Goal: Task Accomplishment & Management: Manage account settings

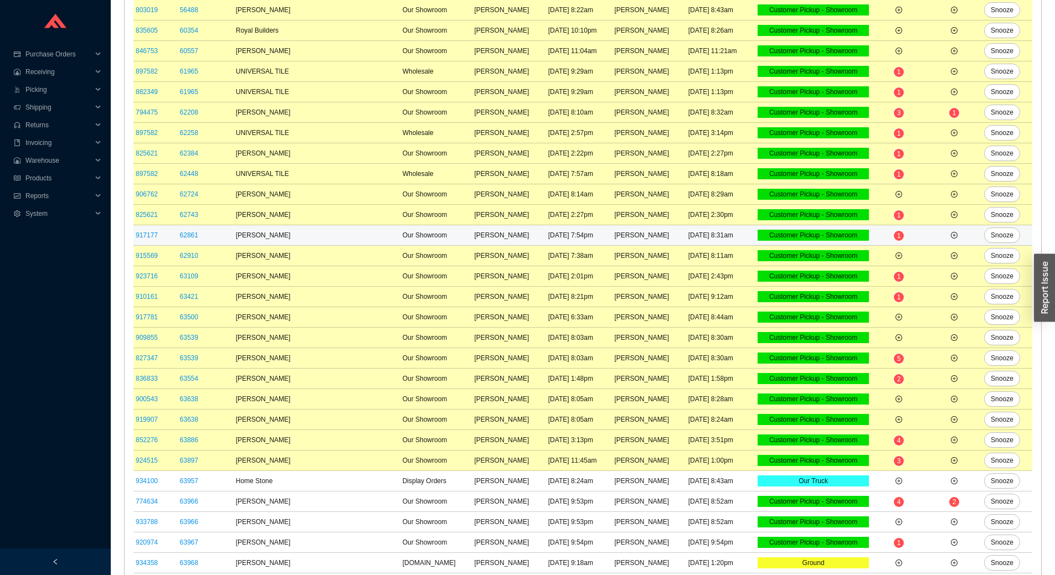
scroll to position [111, 0]
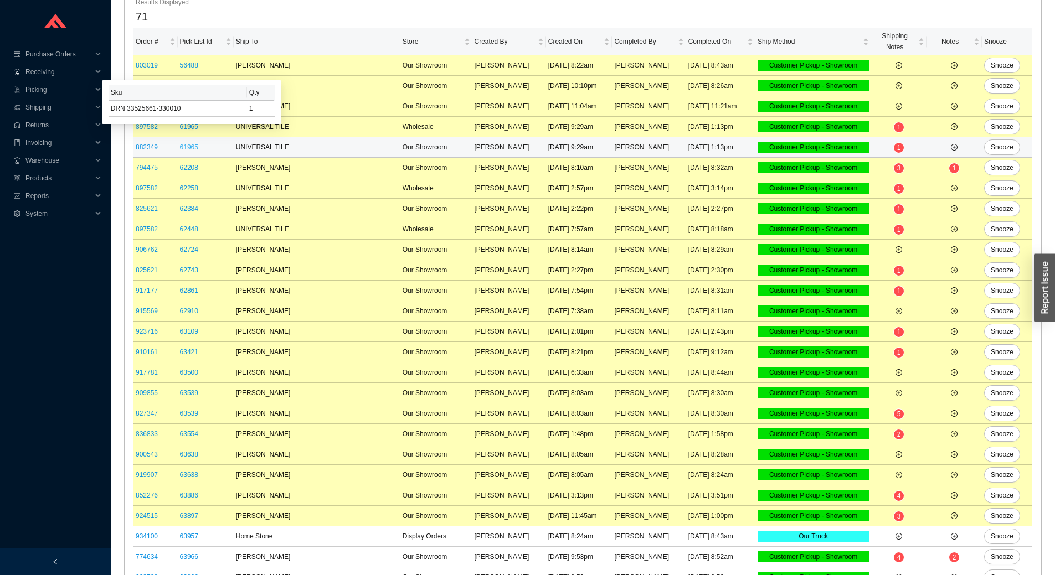
click at [192, 149] on link "61965" at bounding box center [189, 147] width 18 height 8
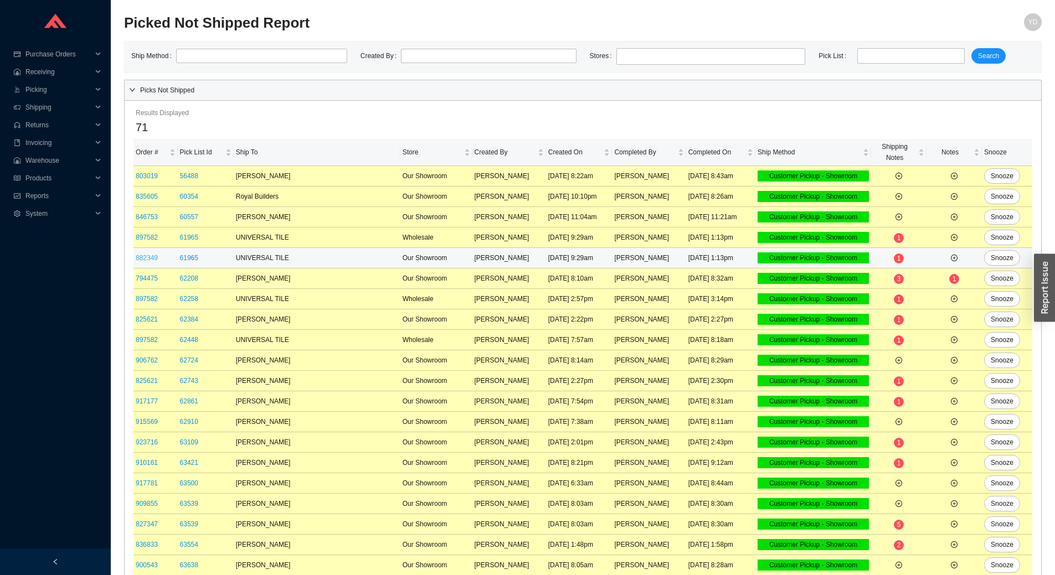
click at [145, 261] on link "882349" at bounding box center [147, 258] width 22 height 8
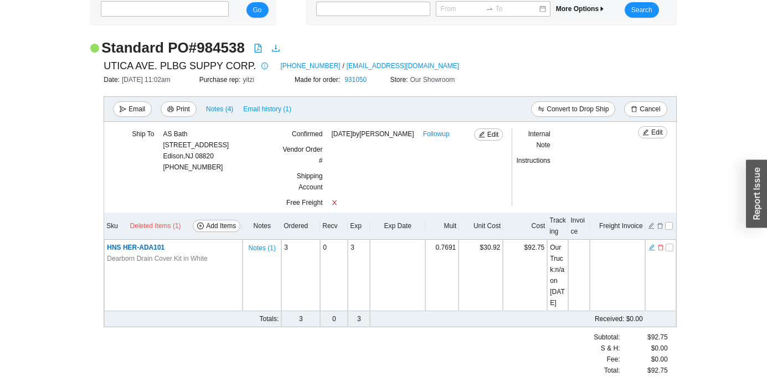
scroll to position [69, 0]
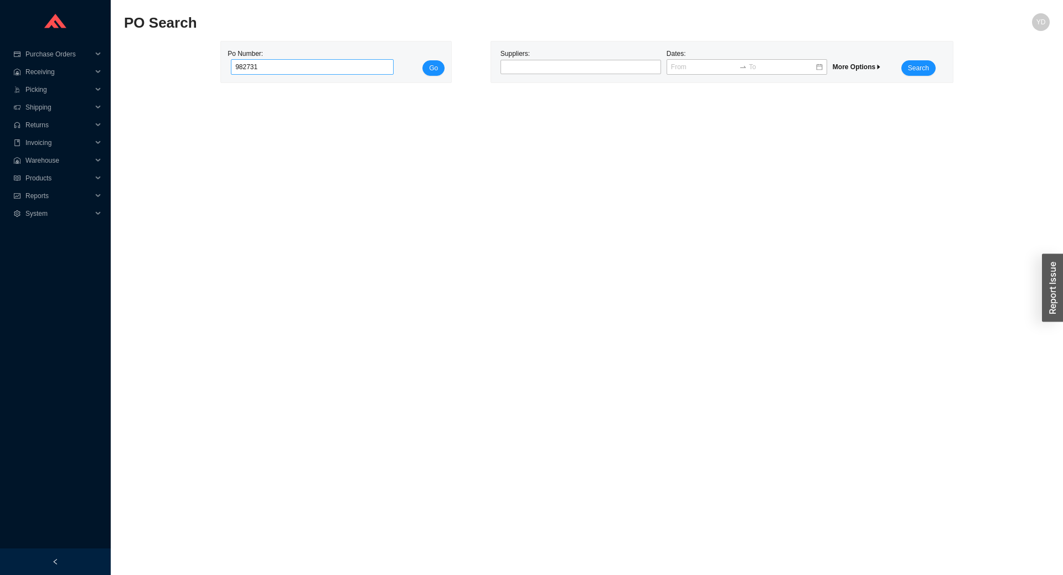
click button "Go" at bounding box center [433, 68] width 22 height 16
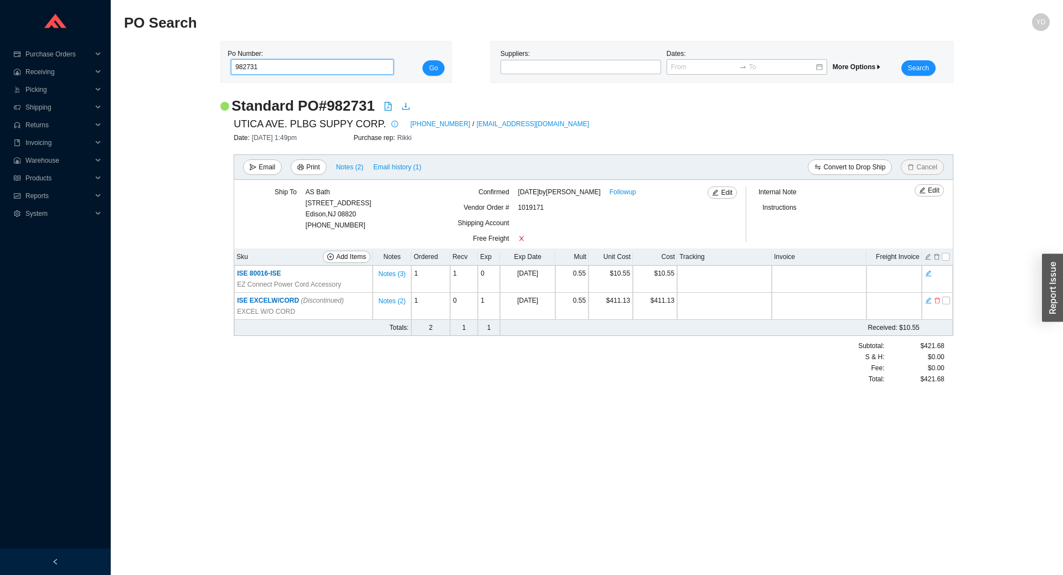
click at [322, 59] on input "982731" at bounding box center [312, 67] width 163 height 16
click at [319, 63] on input "982731" at bounding box center [312, 67] width 163 height 16
type input "985242"
click at [422, 60] on button "Go" at bounding box center [433, 68] width 22 height 16
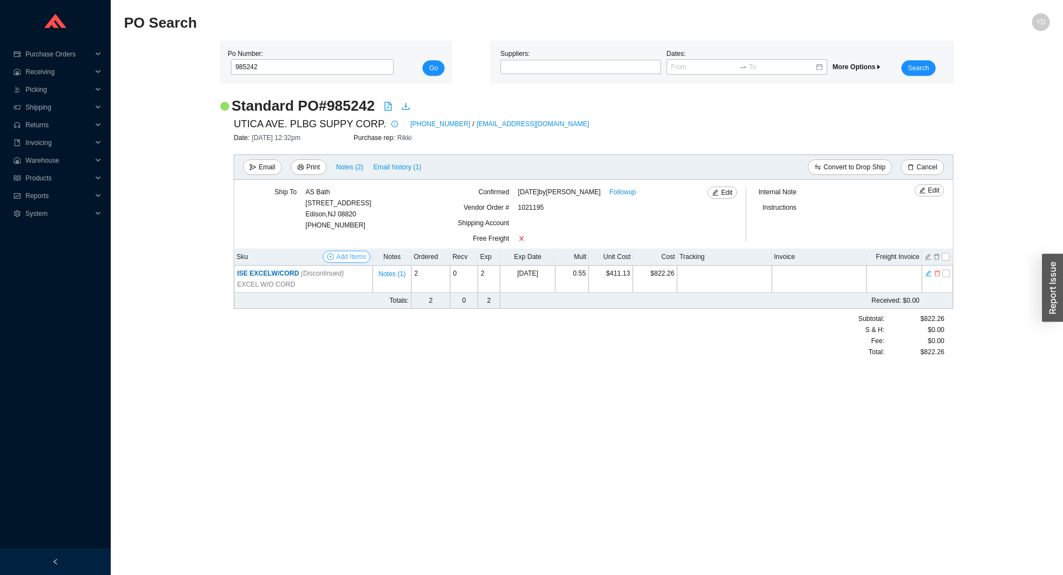
click at [344, 255] on span "Add Items" at bounding box center [351, 256] width 30 height 11
select select "547"
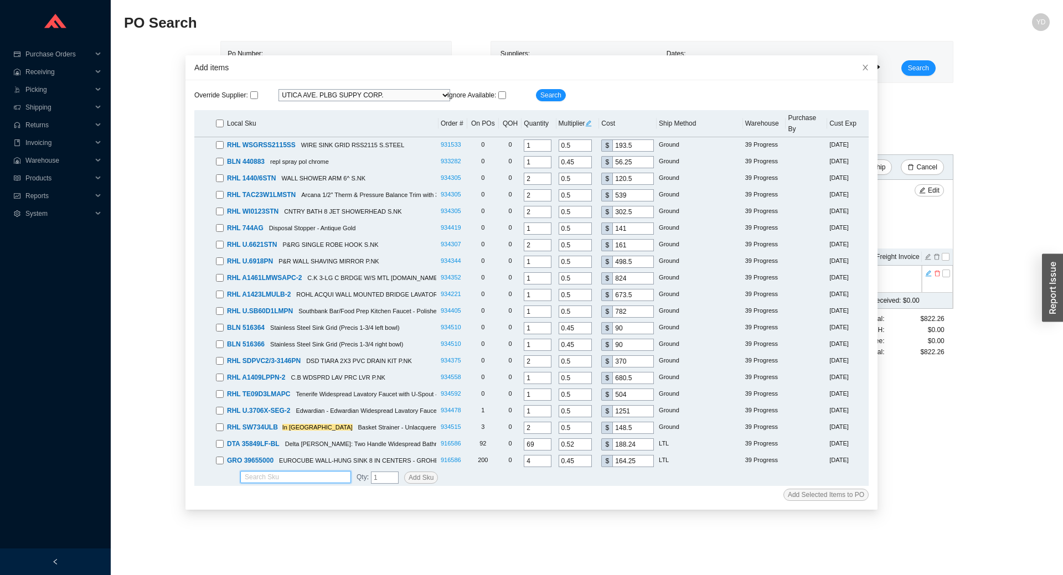
click at [287, 472] on input "search" at bounding box center [296, 477] width 102 height 11
click at [288, 488] on div "ISE 80022-ISE" at bounding box center [292, 484] width 102 height 10
type input "ISE 80022-ISE"
click at [417, 472] on span "Add Sku" at bounding box center [421, 477] width 25 height 11
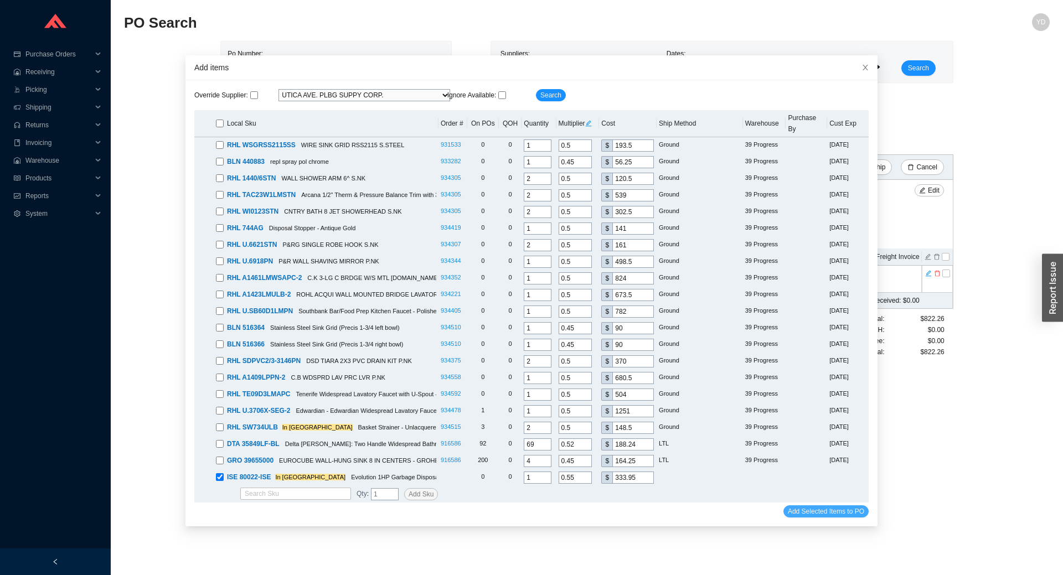
click at [834, 506] on span "Add Selected Items to PO" at bounding box center [826, 511] width 76 height 11
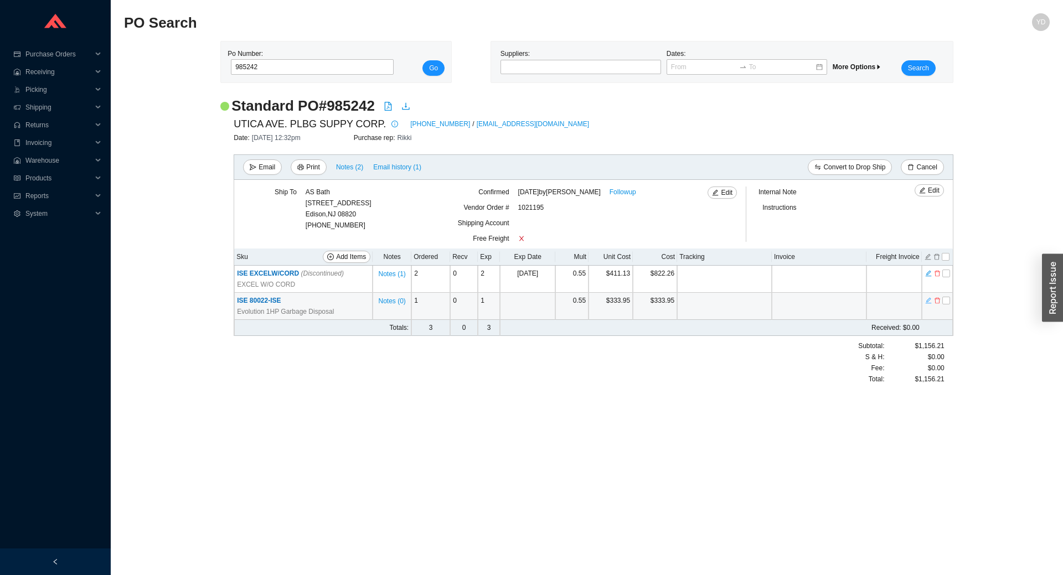
click at [925, 305] on icon "edit" at bounding box center [928, 301] width 7 height 8
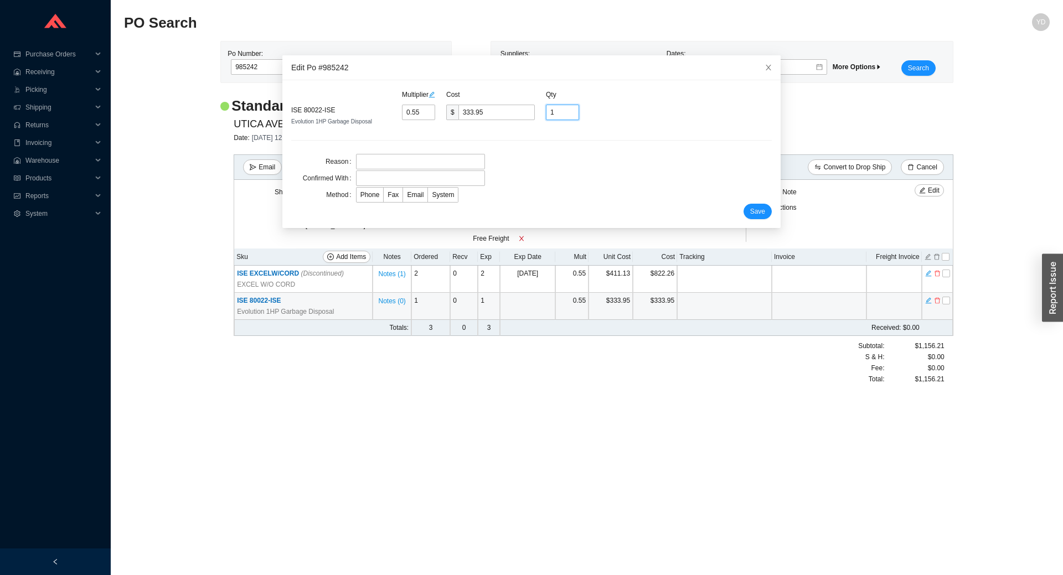
click at [566, 109] on input "1" at bounding box center [562, 113] width 33 height 16
type input "2"
click at [750, 209] on span "Save" at bounding box center [757, 211] width 15 height 11
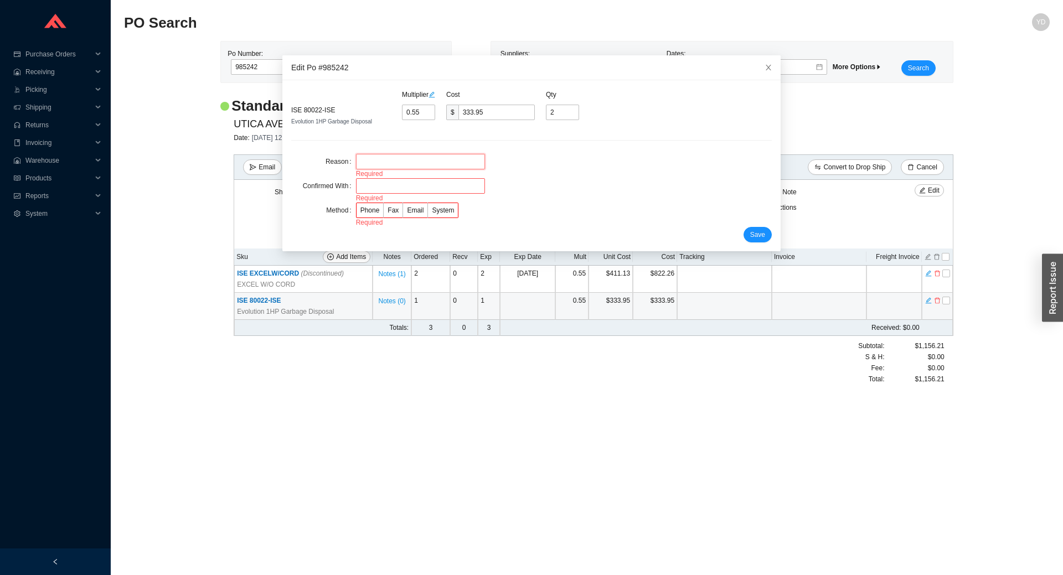
click at [394, 154] on input "text" at bounding box center [420, 162] width 129 height 16
type input "--"
click at [395, 183] on input "text" at bounding box center [420, 179] width 129 height 16
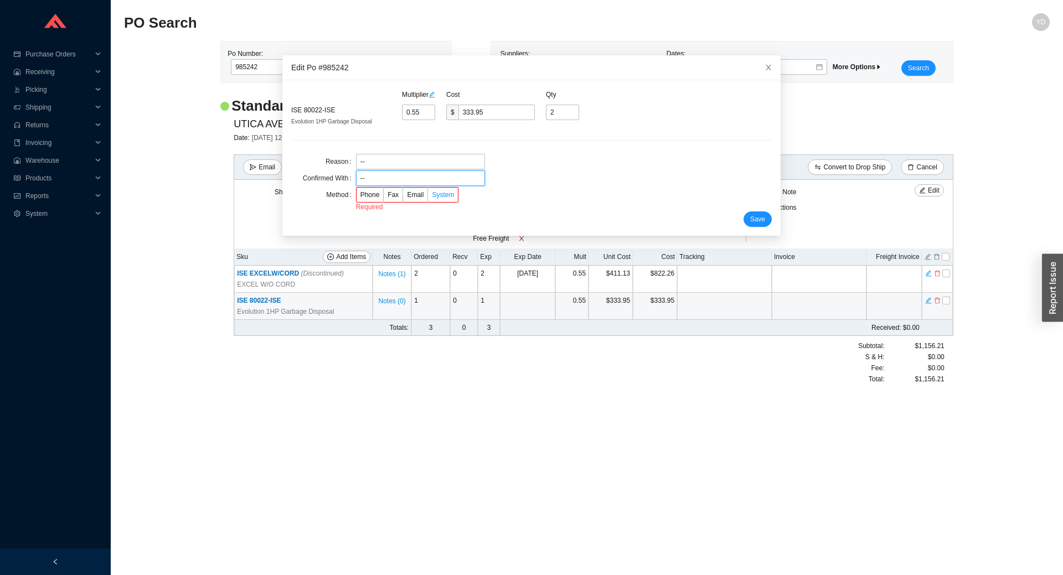
type input "--"
click at [432, 195] on span "System" at bounding box center [443, 195] width 22 height 8
click at [428, 197] on input "System" at bounding box center [428, 197] width 0 height 0
click at [750, 213] on span "Save" at bounding box center [757, 211] width 15 height 11
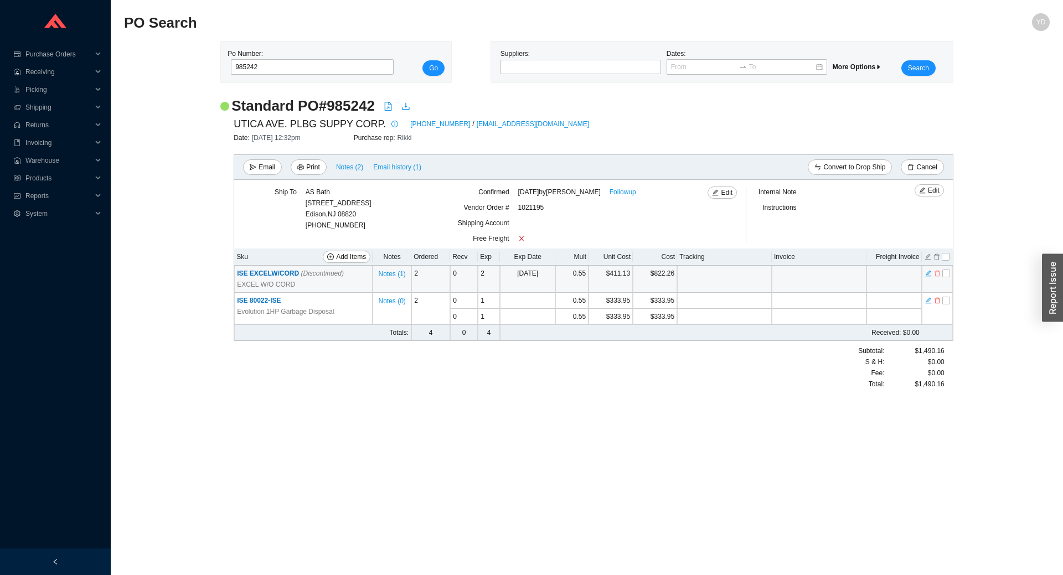
click at [937, 275] on icon "delete" at bounding box center [937, 274] width 7 height 8
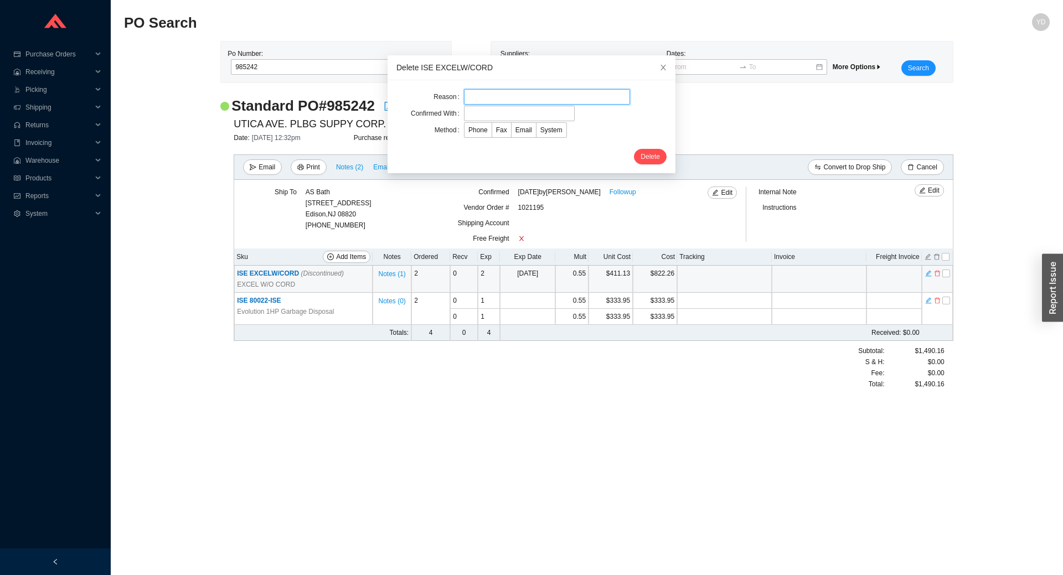
click at [532, 103] on input "text" at bounding box center [547, 97] width 166 height 16
type input "wrong sku"
click at [503, 112] on input "text" at bounding box center [519, 114] width 111 height 16
type input "-"
click at [540, 129] on span "System" at bounding box center [551, 130] width 22 height 8
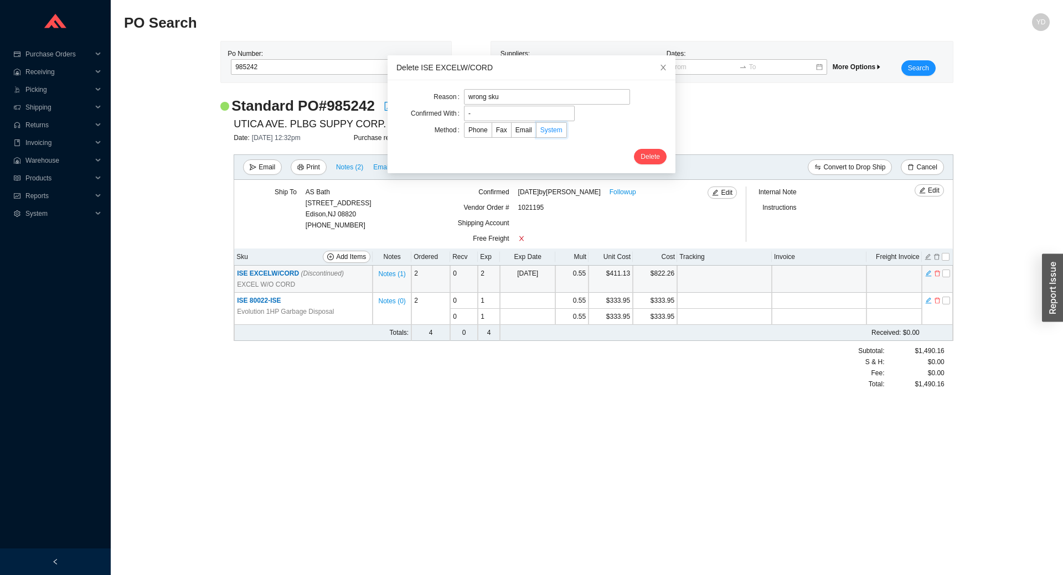
click at [536, 132] on input "System" at bounding box center [536, 132] width 0 height 0
click at [643, 158] on span "Delete" at bounding box center [650, 156] width 19 height 11
